Goal: Transaction & Acquisition: Purchase product/service

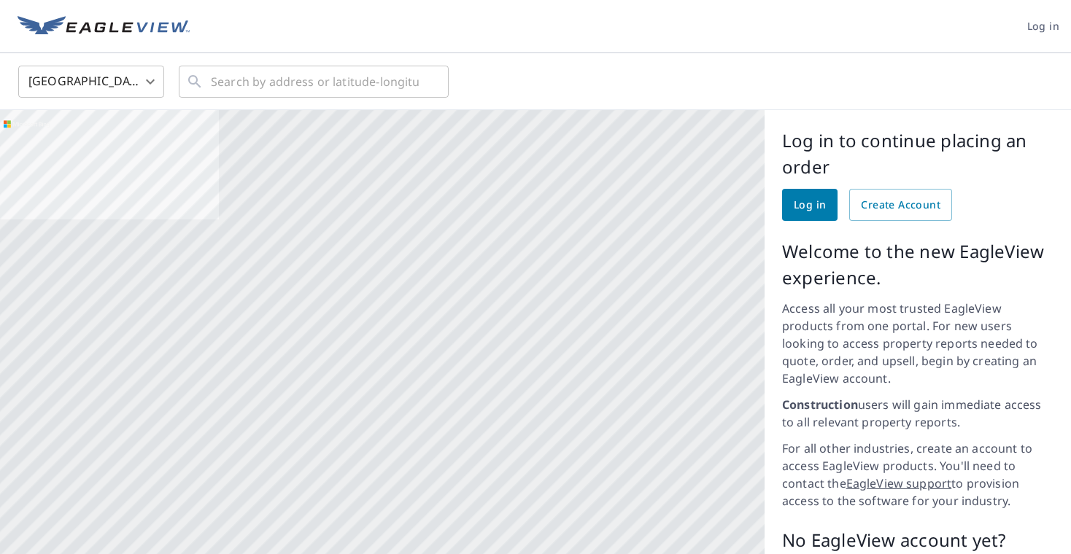
click at [562, 234] on div at bounding box center [382, 392] width 764 height 565
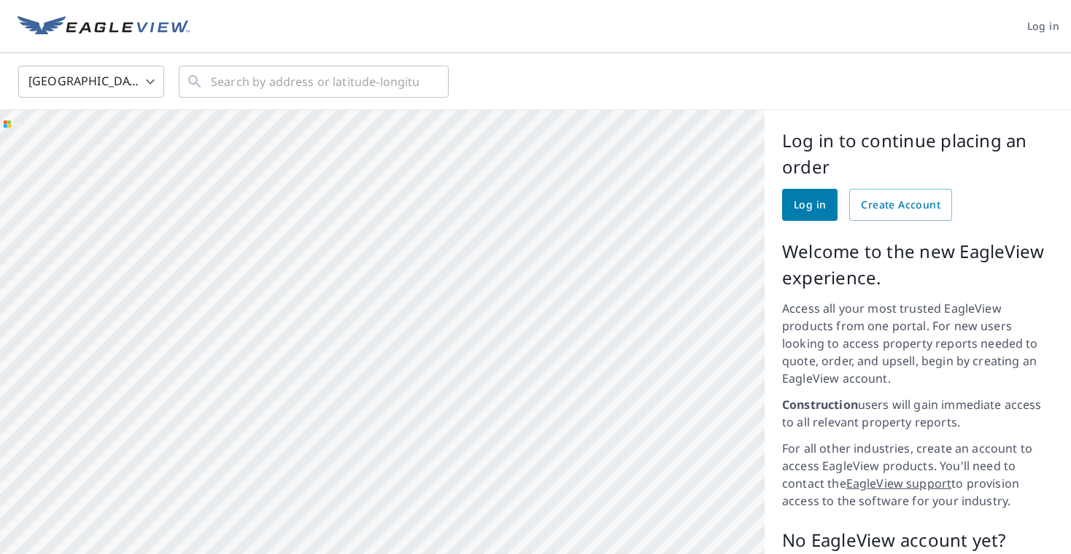
click at [592, 270] on div at bounding box center [382, 392] width 764 height 565
click at [891, 239] on p "Welcome to the new EagleView experience." at bounding box center [917, 265] width 271 height 53
click at [363, 87] on input "text" at bounding box center [315, 81] width 208 height 41
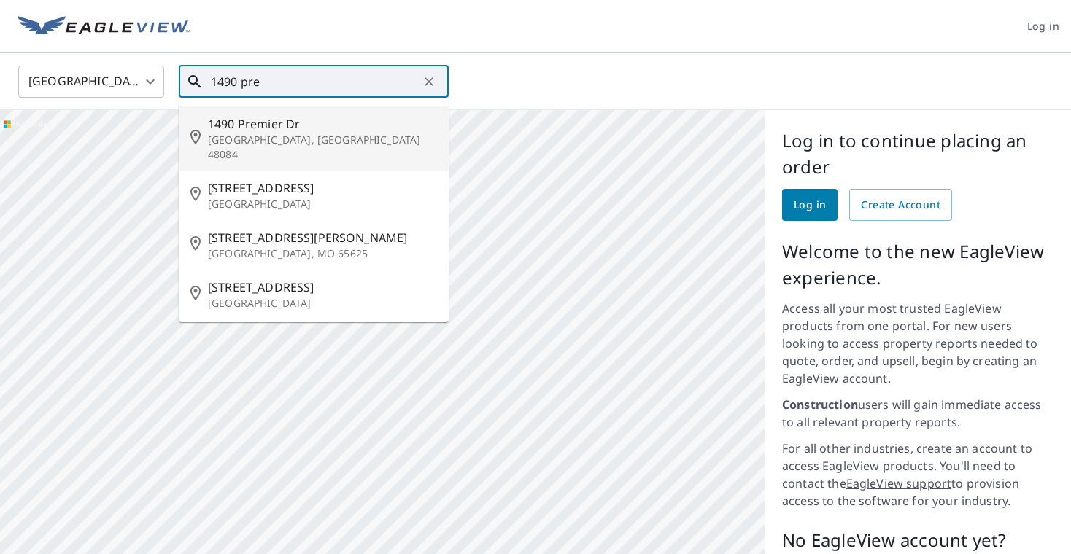
click at [348, 125] on span "1490 Premier Dr" at bounding box center [322, 124] width 229 height 18
type input "[STREET_ADDRESS][PERSON_NAME]"
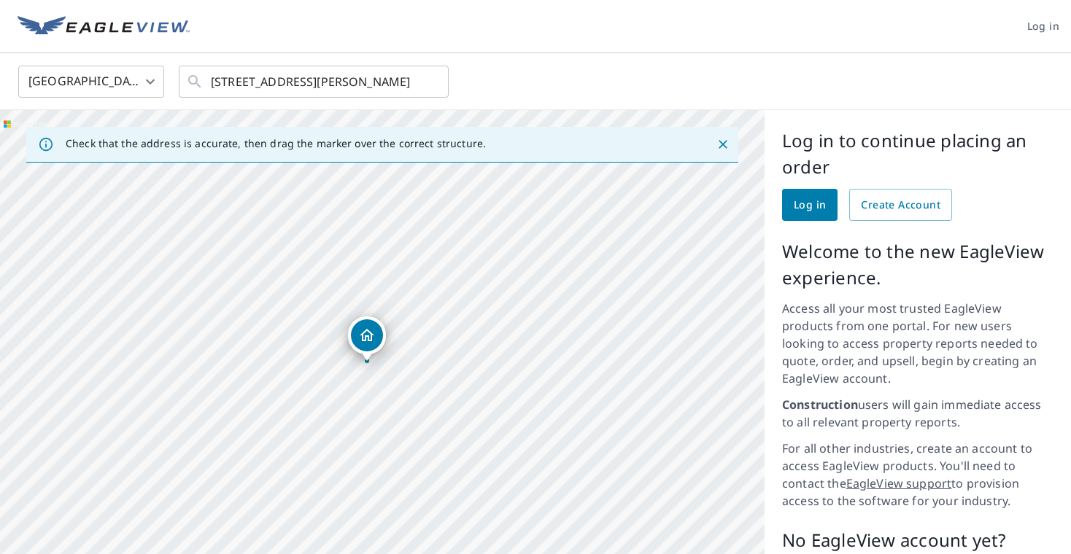
click at [366, 356] on div "Dropped pin, building 1, Residential property, 1490 Premier Dr Troy, MI 48084" at bounding box center [366, 353] width 19 height 15
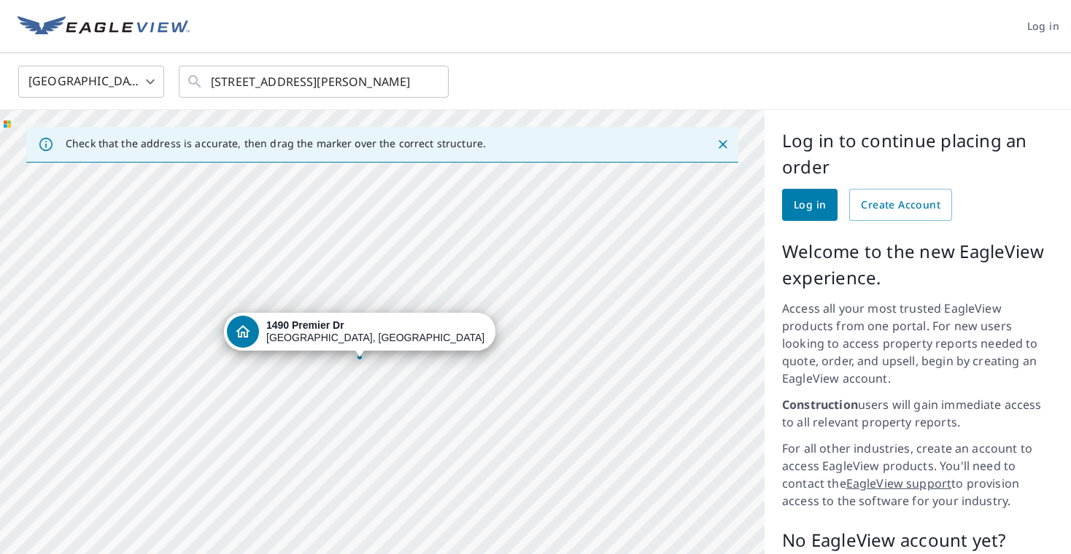
click at [400, 379] on div "[STREET_ADDRESS][PERSON_NAME]" at bounding box center [382, 392] width 764 height 565
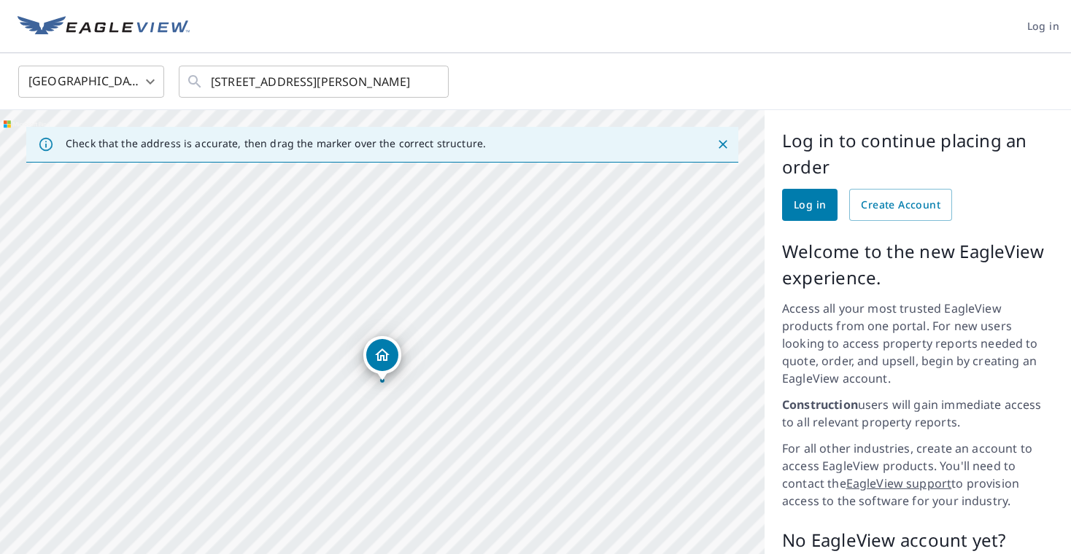
click at [376, 354] on icon "Dropped pin, building 1, Residential property, 1490 Premier Dr Troy, MI 48084" at bounding box center [382, 355] width 15 height 12
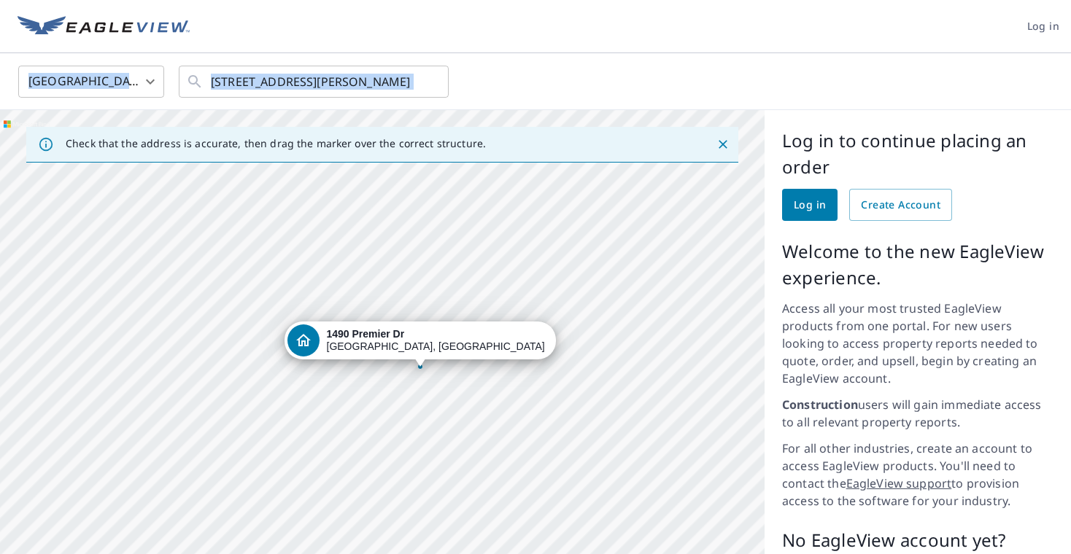
drag, startPoint x: 749, startPoint y: 82, endPoint x: 740, endPoint y: 48, distance: 34.9
click at [740, 48] on div "Log in [GEOGRAPHIC_DATA] [GEOGRAPHIC_DATA] ​ [STREET_ADDRESS][PERSON_NAME] ​ Ch…" at bounding box center [535, 277] width 1071 height 554
click at [758, 58] on div "United States [GEOGRAPHIC_DATA] ​ [STREET_ADDRESS][PERSON_NAME] ​" at bounding box center [535, 81] width 1071 height 57
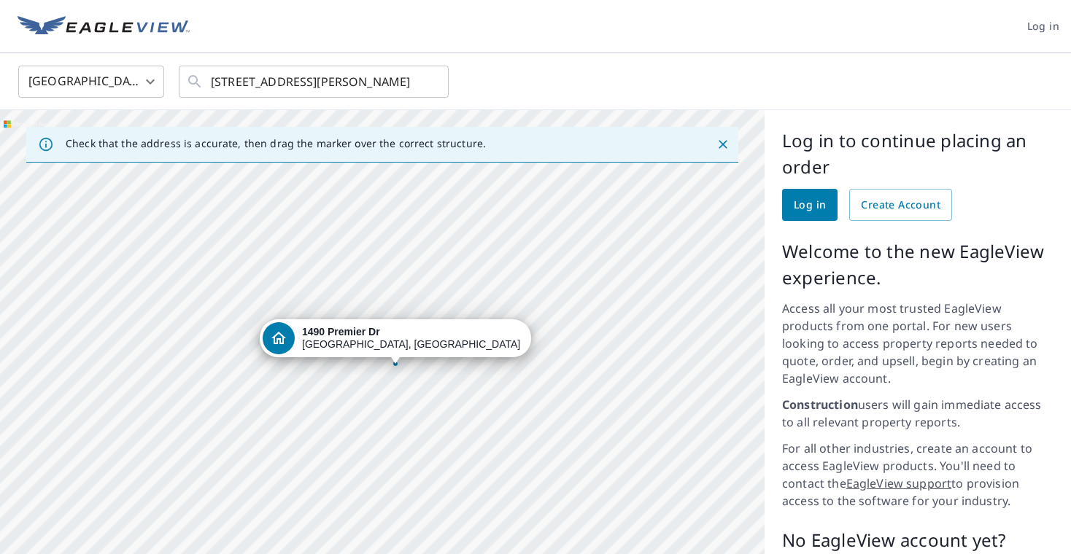
drag, startPoint x: 411, startPoint y: 343, endPoint x: 389, endPoint y: 348, distance: 21.8
click at [389, 348] on div "[STREET_ADDRESS][PERSON_NAME]" at bounding box center [382, 392] width 764 height 565
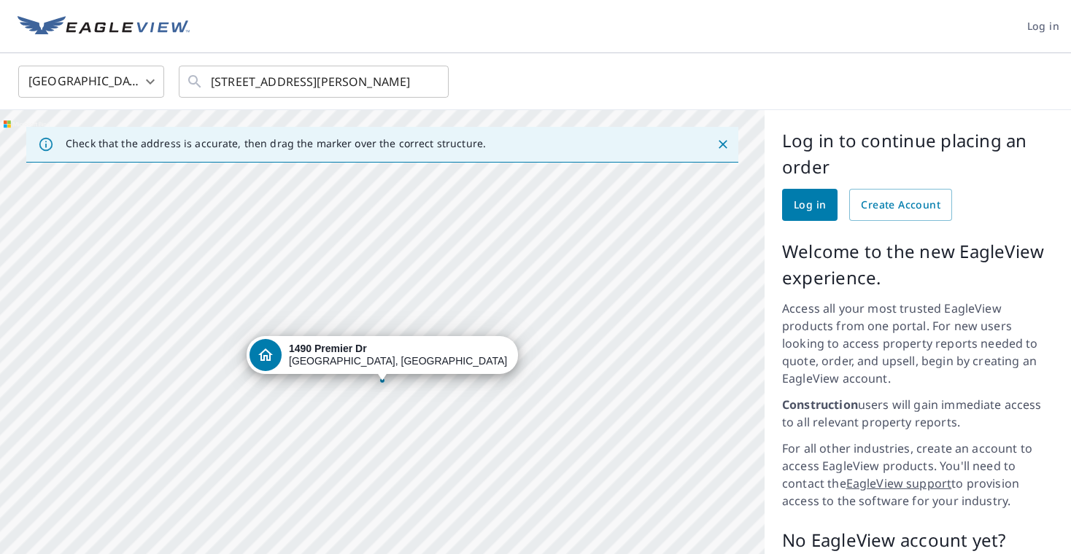
click at [367, 348] on strong "1490 Premier Dr" at bounding box center [328, 349] width 78 height 12
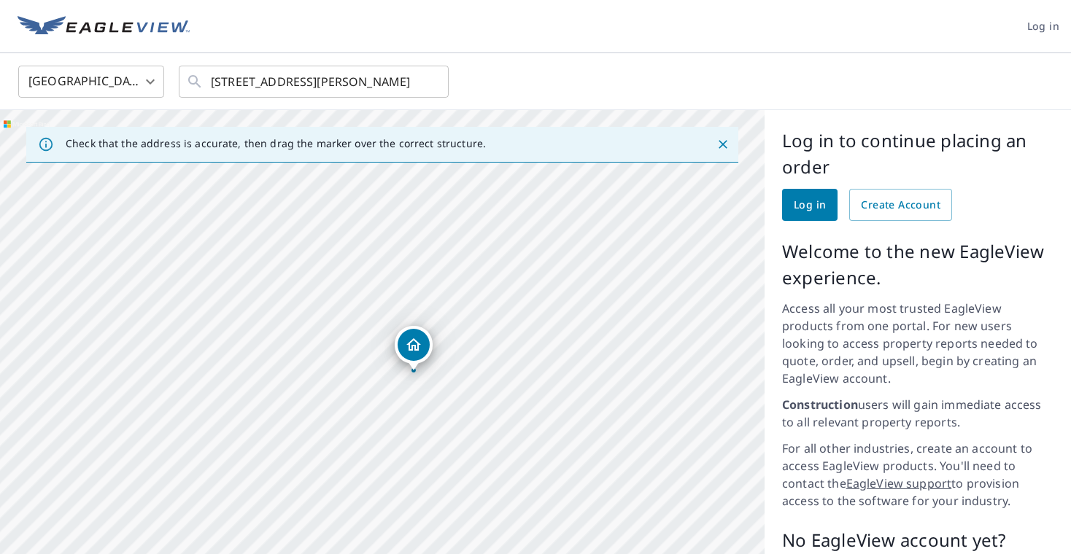
drag, startPoint x: 389, startPoint y: 348, endPoint x: 419, endPoint y: 340, distance: 31.0
click at [419, 340] on div "[STREET_ADDRESS][PERSON_NAME]" at bounding box center [382, 392] width 764 height 565
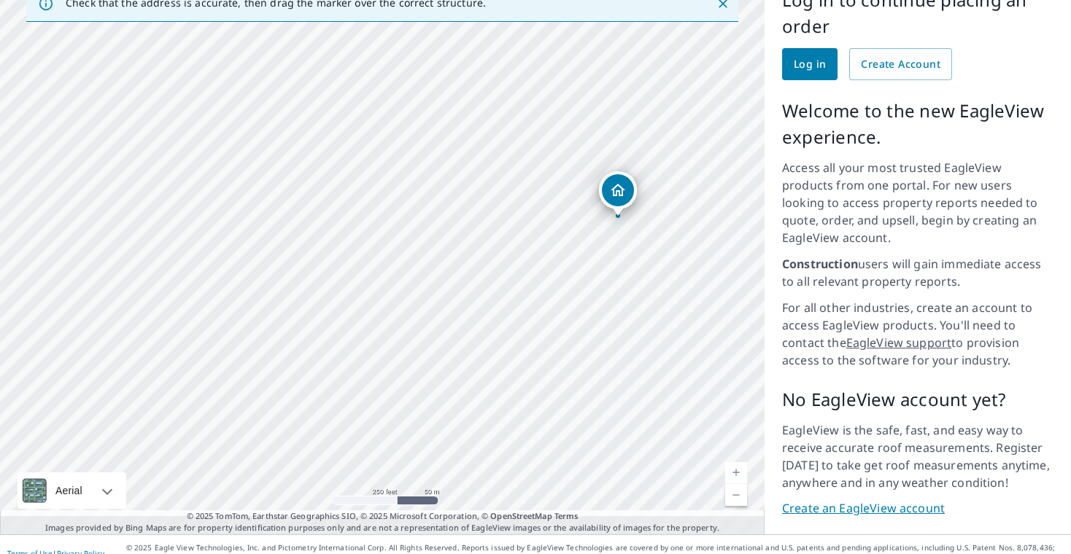
scroll to position [140, 0]
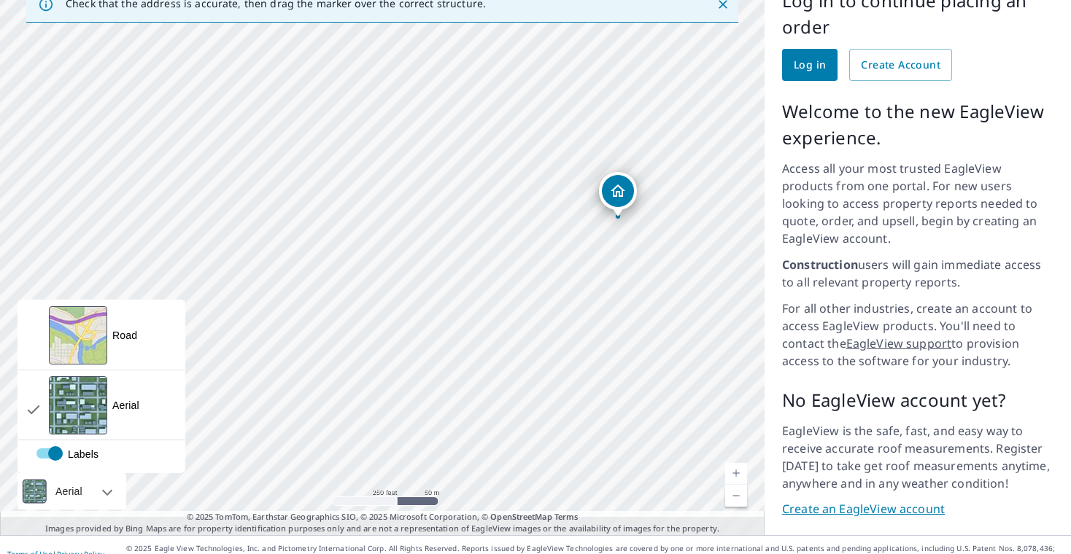
click at [98, 473] on div "Aerial" at bounding box center [72, 491] width 109 height 36
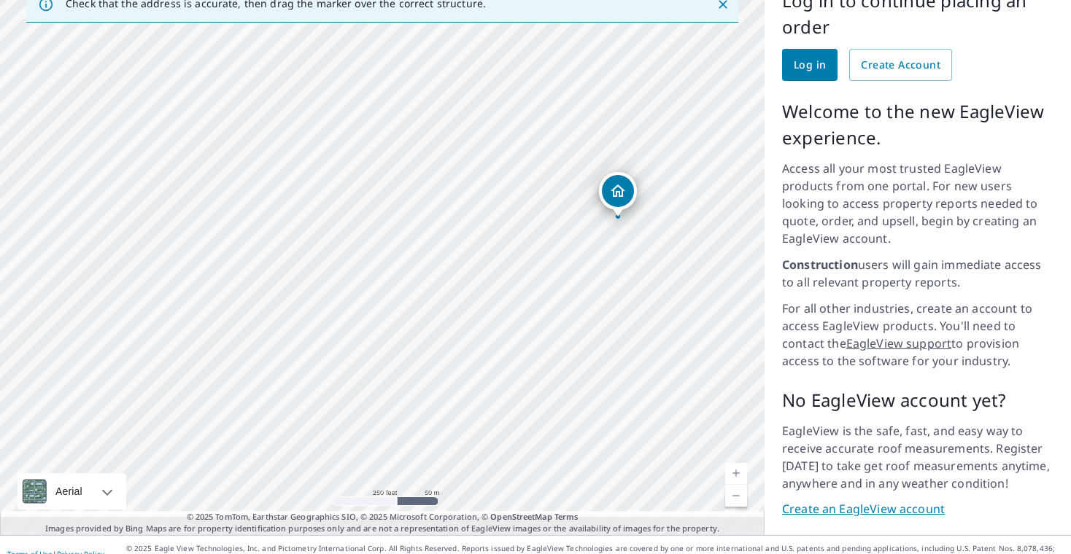
click at [841, 208] on p "Access all your most trusted EagleView products from one portal. For new users …" at bounding box center [917, 204] width 271 height 88
drag, startPoint x: 561, startPoint y: 130, endPoint x: 562, endPoint y: 211, distance: 81.0
click at [562, 211] on div "[STREET_ADDRESS][PERSON_NAME]" at bounding box center [382, 252] width 764 height 565
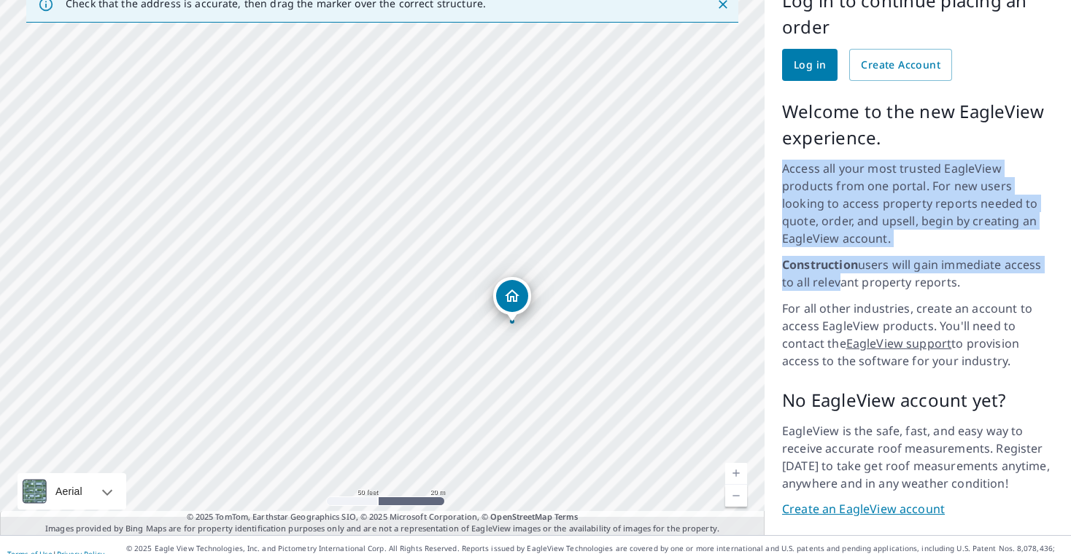
drag, startPoint x: 813, startPoint y: 152, endPoint x: 836, endPoint y: 268, distance: 118.2
click at [836, 268] on div "Welcome to the new EagleView experience. Access all your most trusted EagleView…" at bounding box center [917, 233] width 271 height 271
click at [877, 501] on link "Create an EagleView account" at bounding box center [917, 509] width 271 height 17
